Goal: Find specific page/section

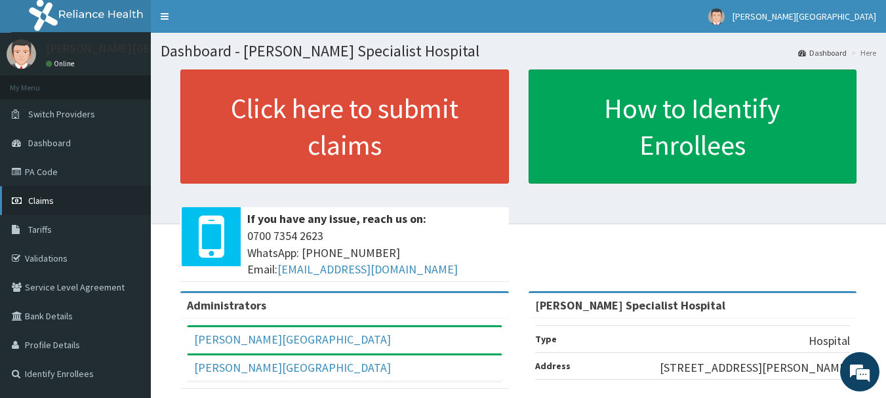
click at [45, 198] on span "Claims" at bounding box center [41, 201] width 26 height 12
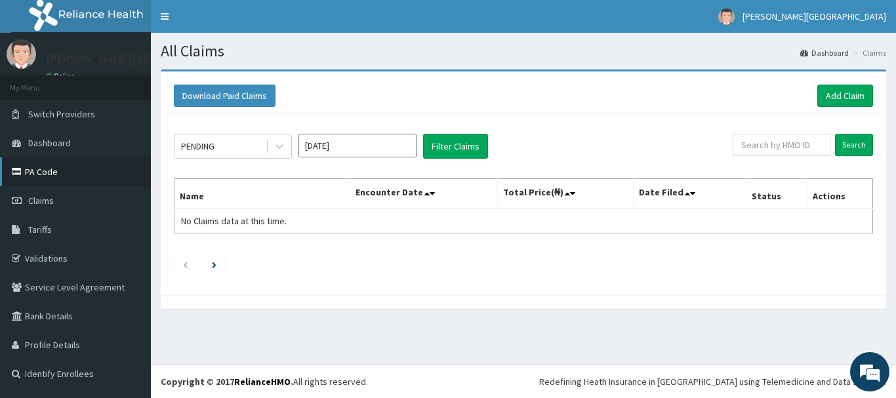
click at [42, 172] on link "PA Code" at bounding box center [75, 171] width 151 height 29
